Goal: Task Accomplishment & Management: Use online tool/utility

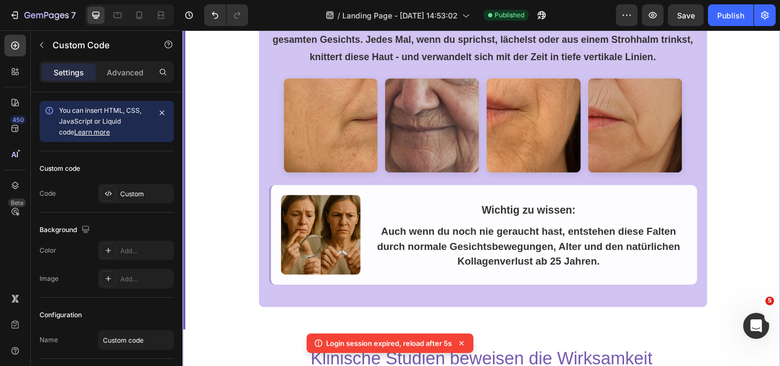
scroll to position [433, 0]
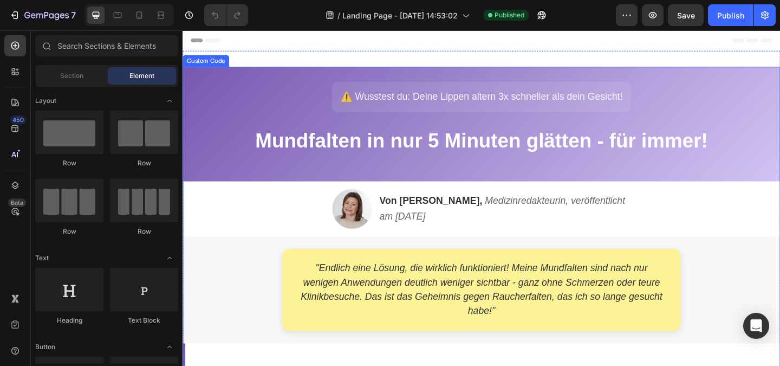
click at [296, 146] on h1 "Mundfalten in nur 5 Minuten glätten - für immer!" at bounding box center [507, 150] width 607 height 35
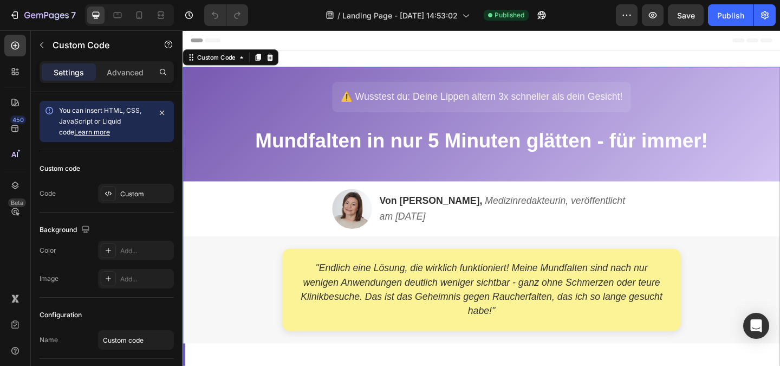
click at [227, 95] on div "⚠️ Wusstest du: Deine Lippen altern 3x schneller als dein Gesicht! Mundfalten i…" at bounding box center [507, 126] width 628 height 81
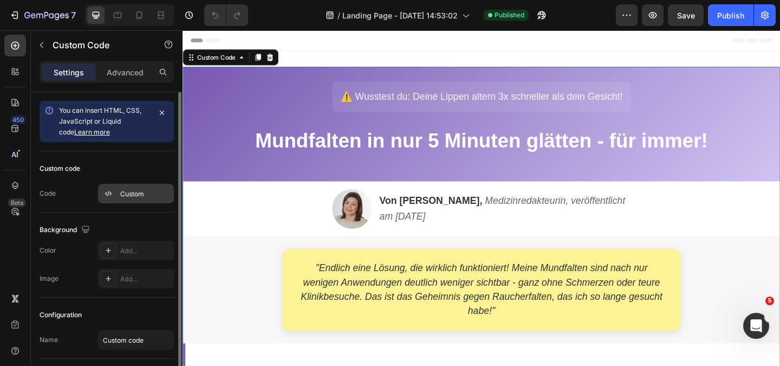
click at [136, 195] on div "Custom" at bounding box center [145, 194] width 51 height 10
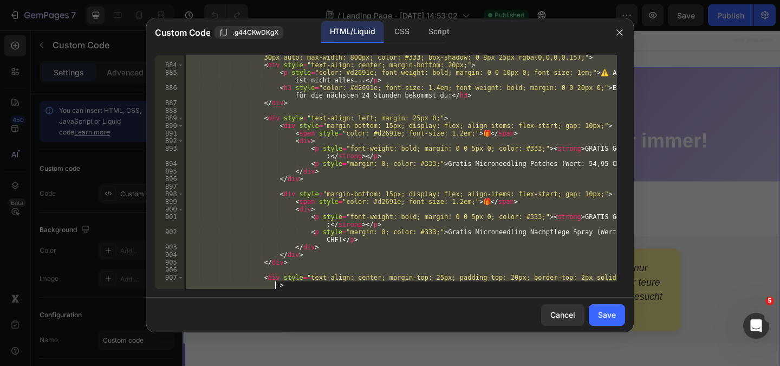
scroll to position [7602, 0]
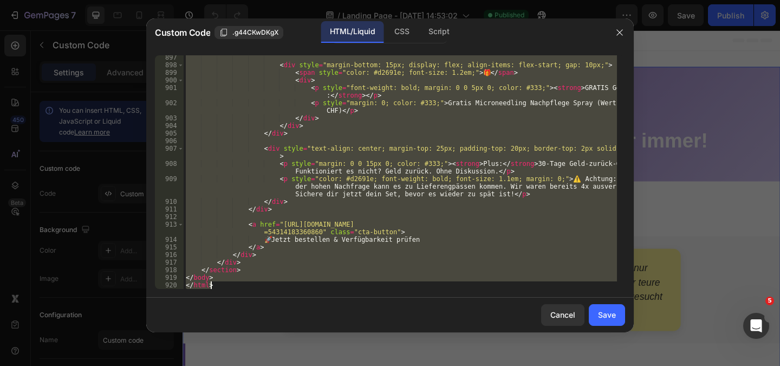
drag, startPoint x: 186, startPoint y: 59, endPoint x: 307, endPoint y: 391, distance: 353.4
click at [307, 0] on html "7 Version history / Landing Page - Aug 27, 14:53:02 Published Preview Save Publ…" at bounding box center [390, 0] width 780 height 0
type textarea "</body> </html>"
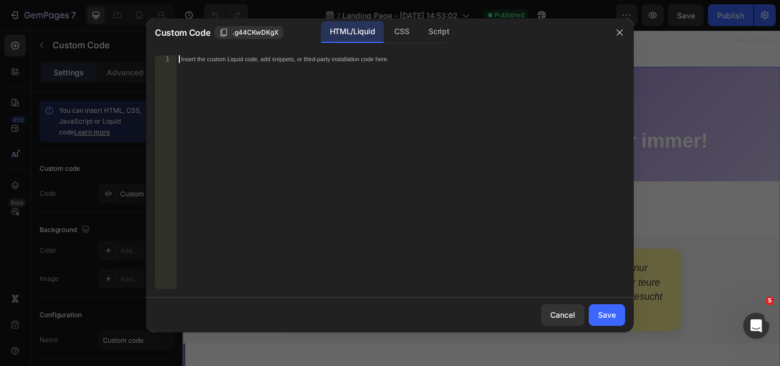
paste textarea "</html>"
type textarea "</html>"
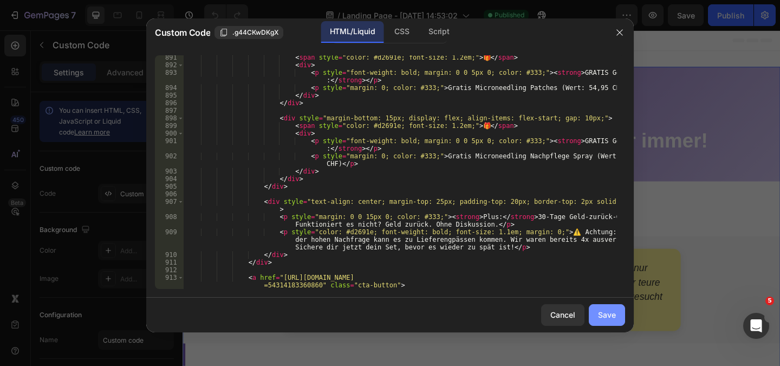
click at [611, 320] on div "Save" at bounding box center [607, 314] width 18 height 11
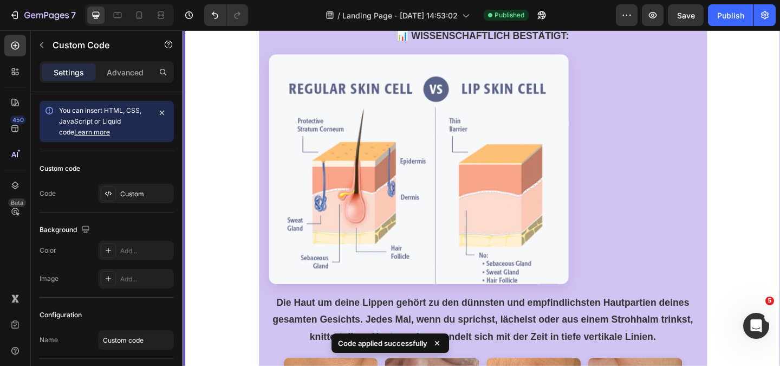
scroll to position [379, 0]
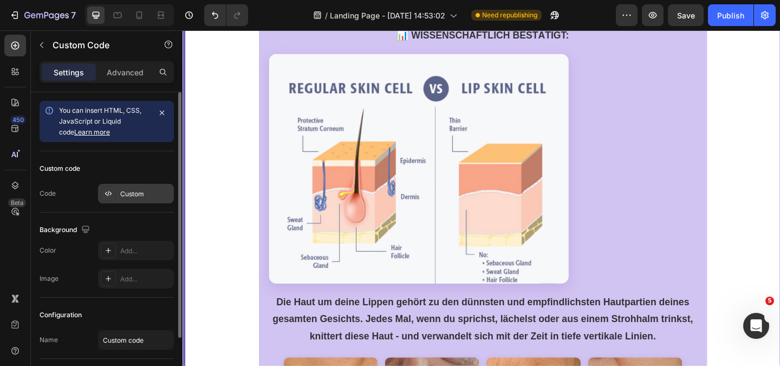
click at [134, 195] on div "Custom" at bounding box center [145, 194] width 51 height 10
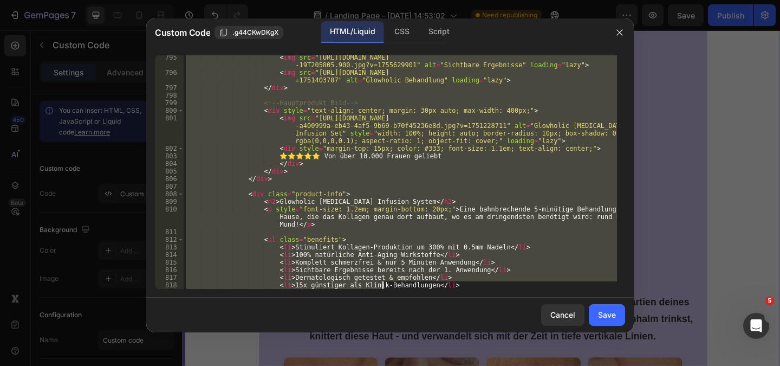
scroll to position [7602, 0]
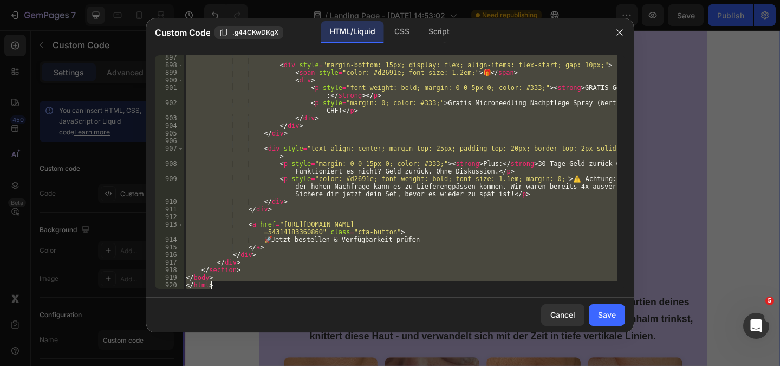
drag, startPoint x: 187, startPoint y: 57, endPoint x: 384, endPoint y: 391, distance: 387.6
click at [384, 0] on html "7 Version history / Landing Page - Aug 27, 14:53:02 Need republishing Preview S…" at bounding box center [390, 0] width 780 height 0
type textarea "</body> </html>"
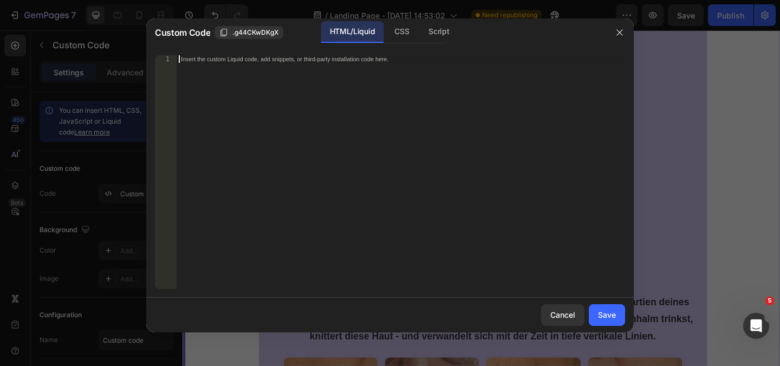
paste textarea "</html>"
type textarea "</html>"
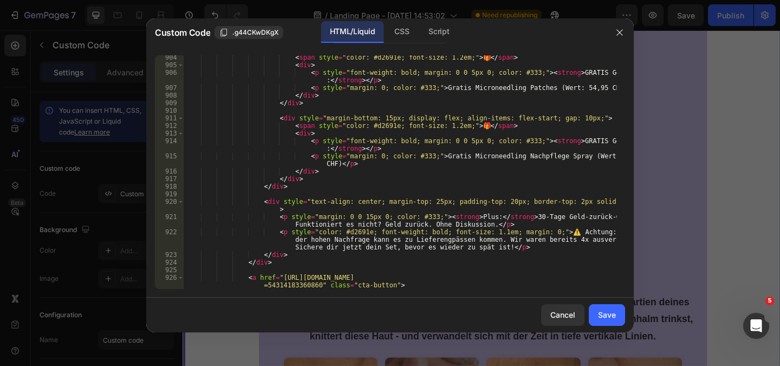
scroll to position [7648, 0]
click at [608, 316] on div "Save" at bounding box center [607, 314] width 18 height 11
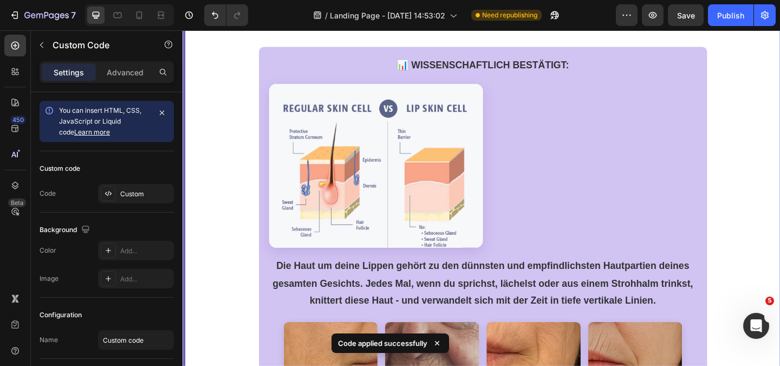
scroll to position [379, 0]
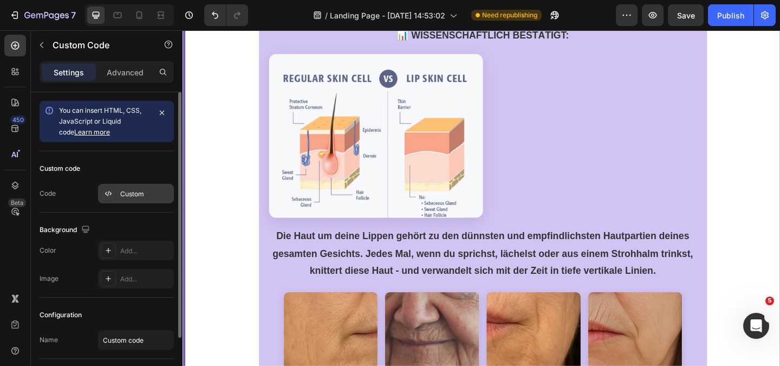
click at [129, 197] on div "Custom" at bounding box center [145, 194] width 51 height 10
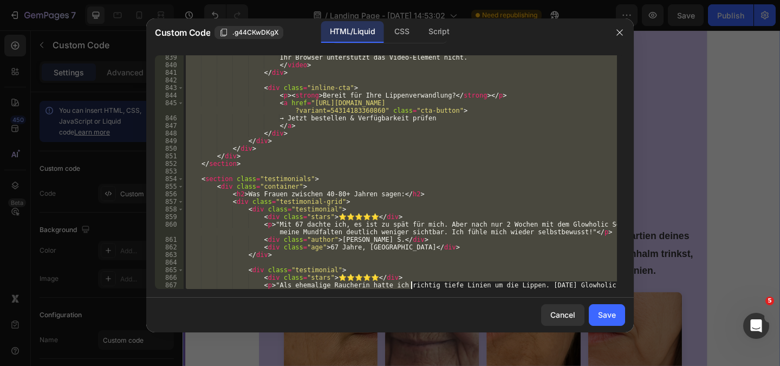
scroll to position [7701, 0]
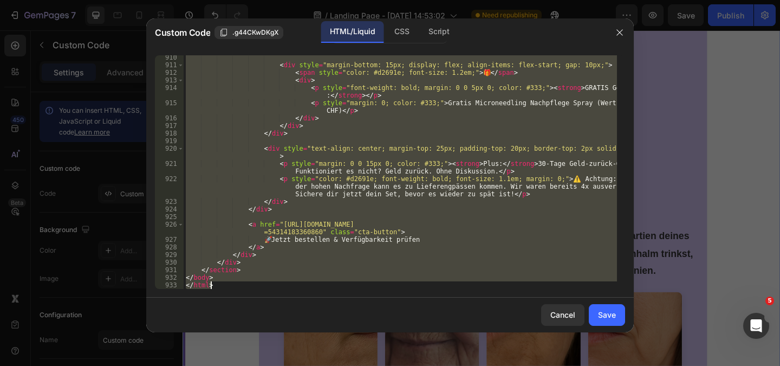
drag, startPoint x: 186, startPoint y: 61, endPoint x: 412, endPoint y: 391, distance: 400.6
click at [412, 0] on html "7 Version history / Landing Page - Aug 27, 14:53:02 Need republishing Preview S…" at bounding box center [390, 0] width 780 height 0
type textarea "</body> </html>"
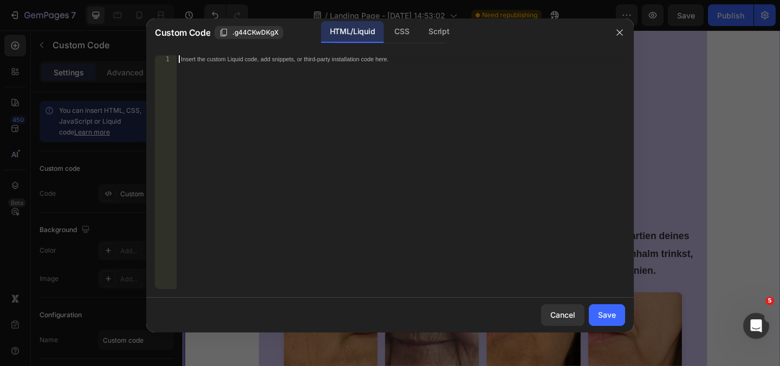
paste textarea "</html>"
type textarea "</html>"
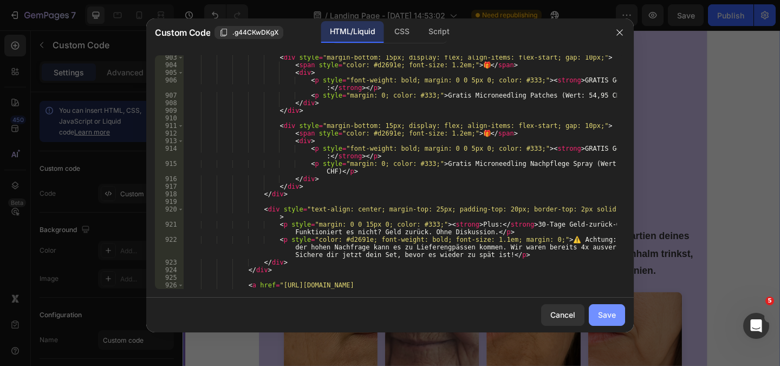
click at [610, 316] on div "Save" at bounding box center [607, 314] width 18 height 11
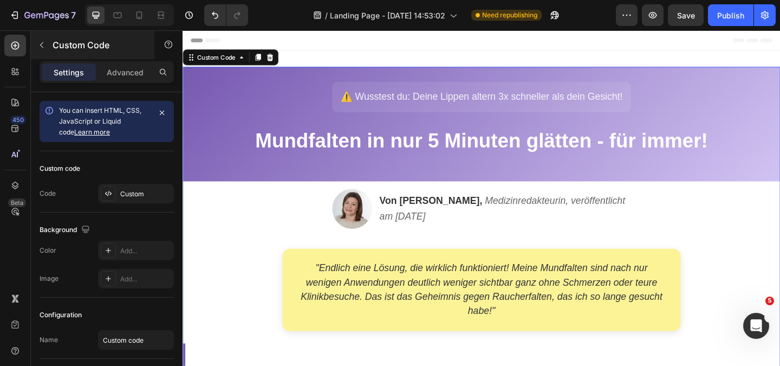
scroll to position [0, 0]
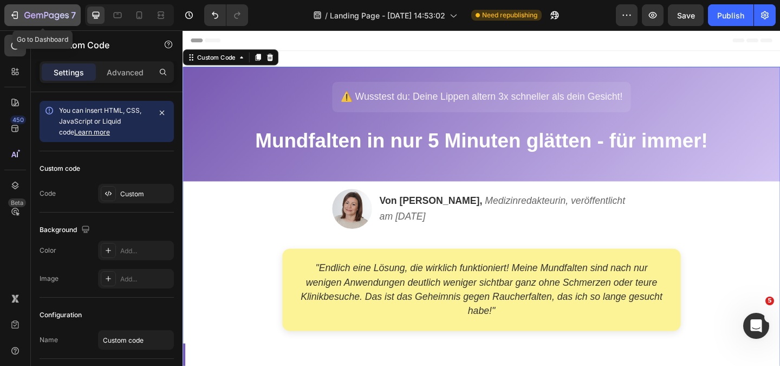
click at [14, 13] on icon "button" at bounding box center [14, 15] width 11 height 11
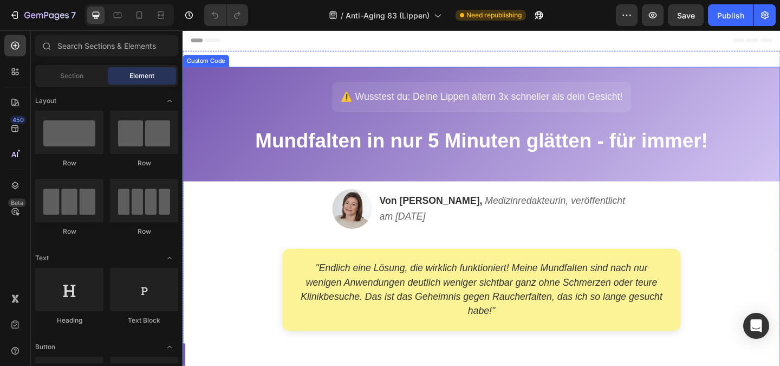
click at [229, 126] on div "⚠️ Wusstest du: Deine Lippen altern 3x schneller als dein Gesicht! Mundfalten i…" at bounding box center [507, 126] width 628 height 81
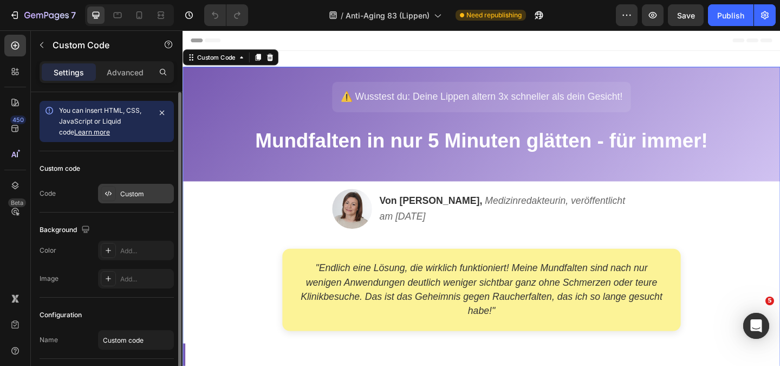
click at [144, 197] on div "Custom" at bounding box center [145, 194] width 51 height 10
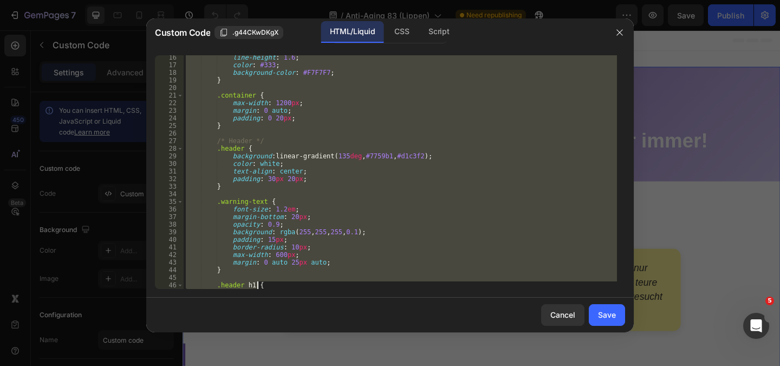
scroll to position [1496, 0]
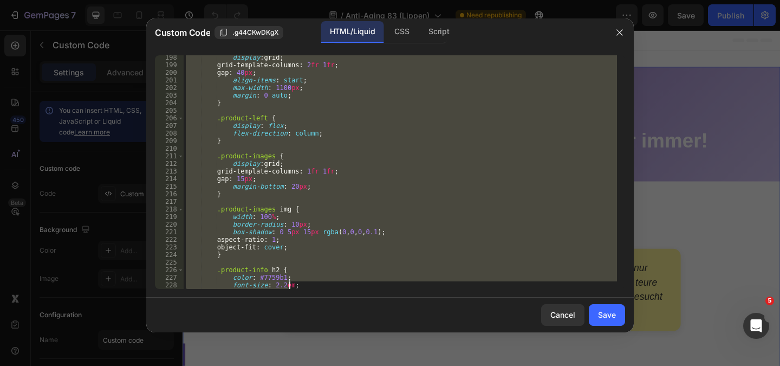
drag, startPoint x: 232, startPoint y: 174, endPoint x: 324, endPoint y: 255, distance: 122.1
click at [382, 81] on html "7 Version history / Anti-Aging 83 (Lippen) Need republishing Preview Save Publi…" at bounding box center [390, 40] width 780 height 81
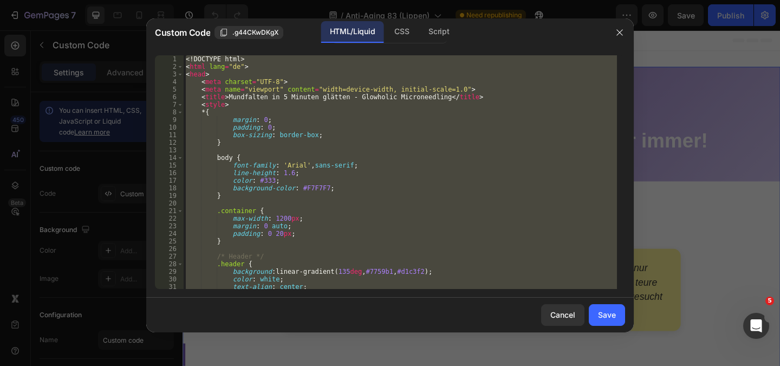
scroll to position [0, 0]
click at [224, 65] on div "<! DOCTYPE html > < html lang = "de" > < head > < meta charset = "UTF-8" > < me…" at bounding box center [400, 172] width 433 height 234
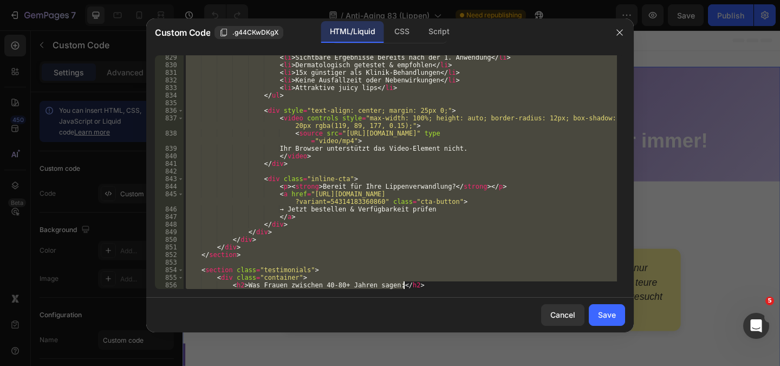
scroll to position [7708, 0]
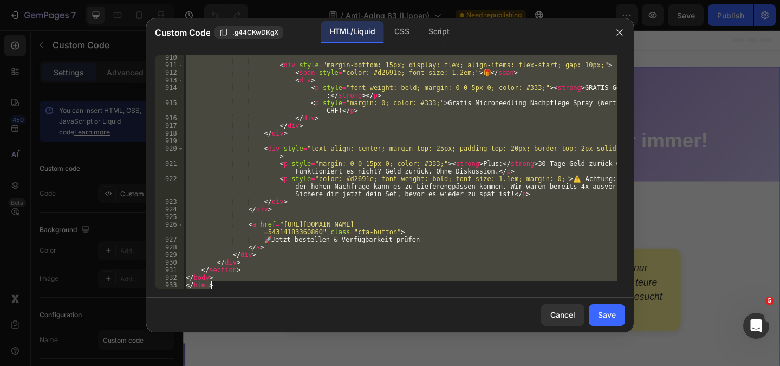
drag, startPoint x: 187, startPoint y: 60, endPoint x: 573, endPoint y: 391, distance: 508.7
click at [573, 0] on html "7 Version history / Anti-Aging 83 (Lippen) Need republishing Preview Save Publi…" at bounding box center [390, 0] width 780 height 0
type textarea "</body> </html>"
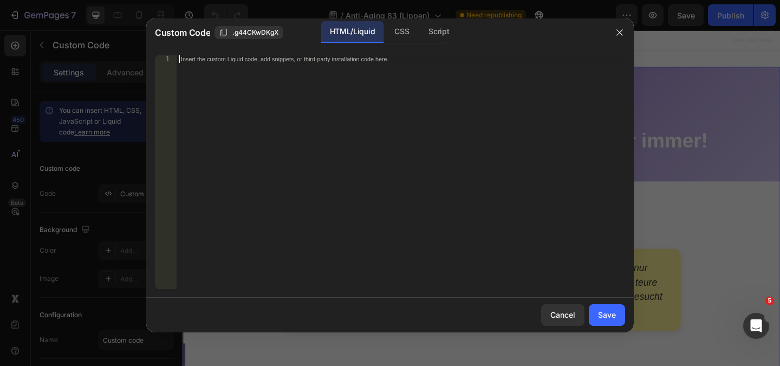
paste textarea "</html>"
type textarea "</html>"
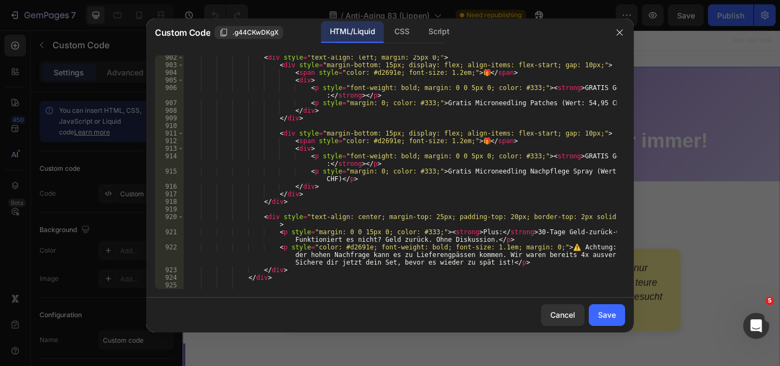
scroll to position [7648, 0]
click at [597, 315] on button "Save" at bounding box center [607, 315] width 36 height 22
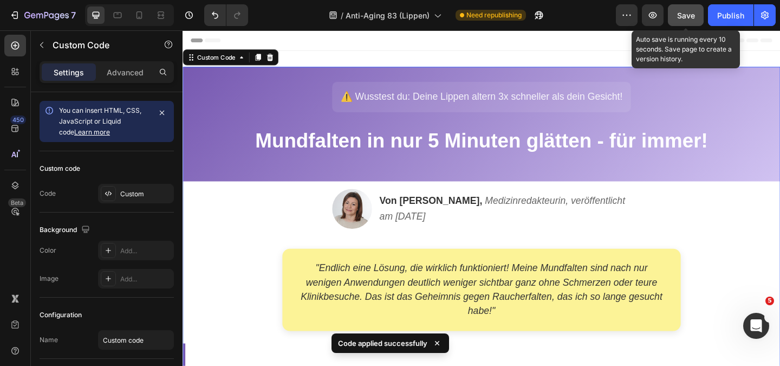
click at [672, 18] on button "Save" at bounding box center [686, 15] width 36 height 22
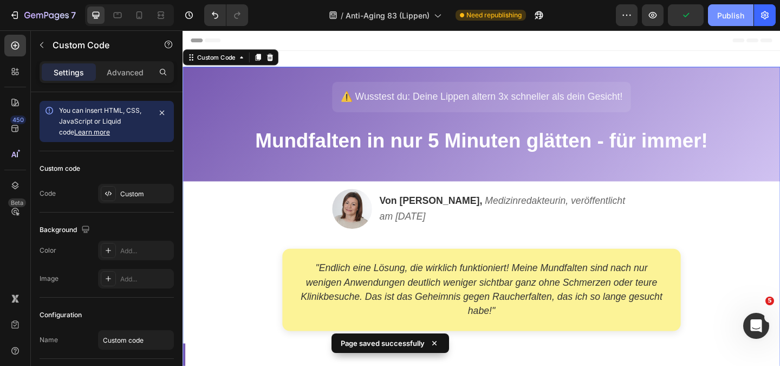
click at [727, 18] on div "Publish" at bounding box center [730, 15] width 27 height 11
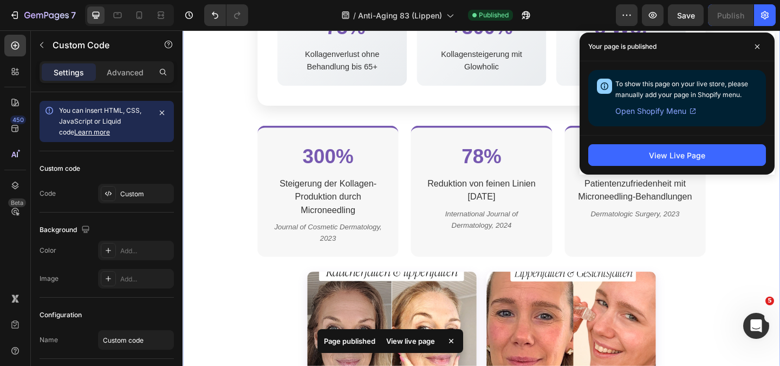
scroll to position [1355, 0]
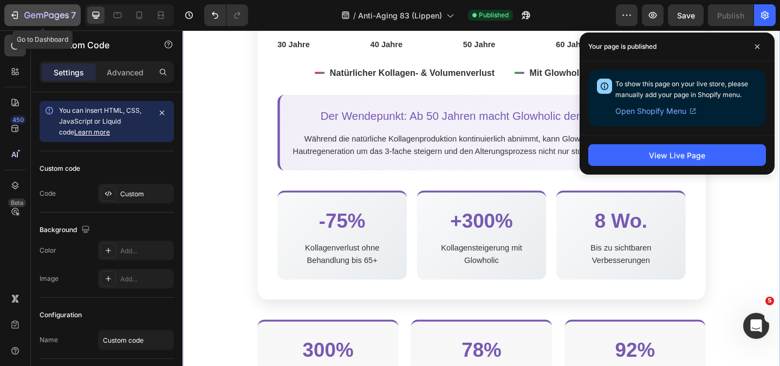
click at [6, 8] on button "7" at bounding box center [42, 15] width 76 height 22
